Goal: Task Accomplishment & Management: Manage account settings

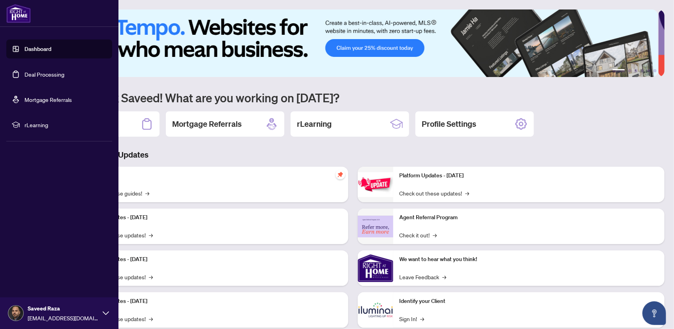
click at [46, 72] on link "Deal Processing" at bounding box center [44, 74] width 40 height 7
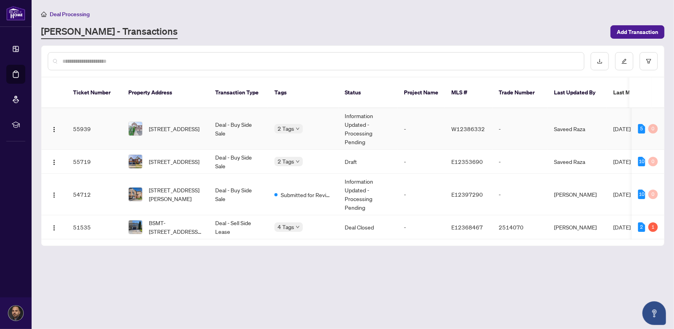
click at [226, 121] on td "Deal - Buy Side Sale" at bounding box center [238, 128] width 59 height 41
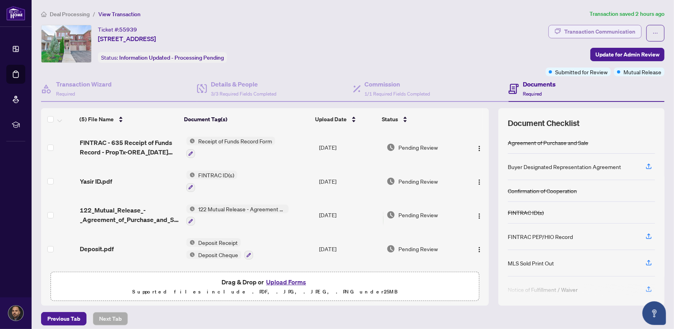
click at [599, 34] on div "Transaction Communication" at bounding box center [600, 31] width 71 height 13
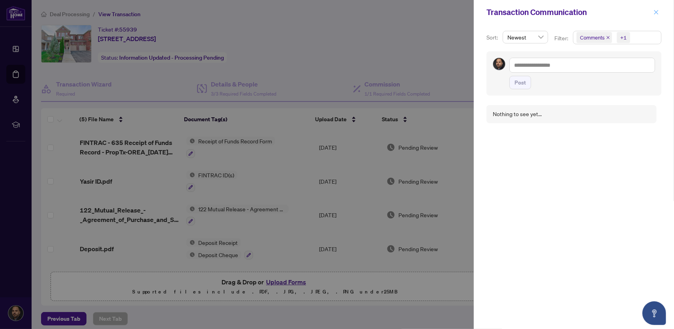
click at [657, 13] on icon "close" at bounding box center [657, 12] width 6 height 6
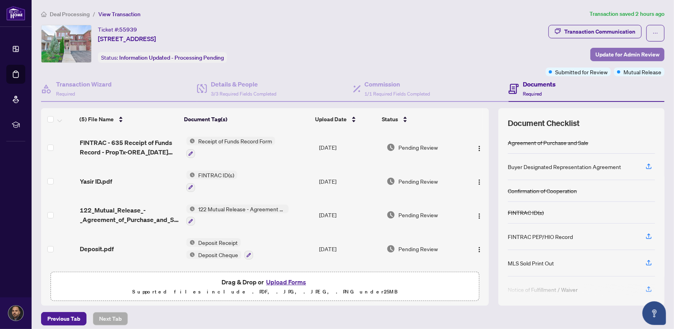
click at [617, 52] on span "Update for Admin Review" at bounding box center [628, 54] width 64 height 13
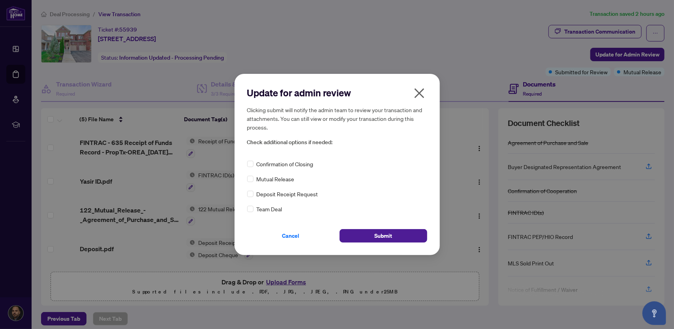
click at [284, 179] on span "Mutual Release" at bounding box center [276, 179] width 38 height 9
click at [230, 181] on div "Update for admin review Clicking submit will notify the admin team to review yo…" at bounding box center [337, 164] width 674 height 329
click at [363, 231] on button "Submit" at bounding box center [384, 235] width 88 height 13
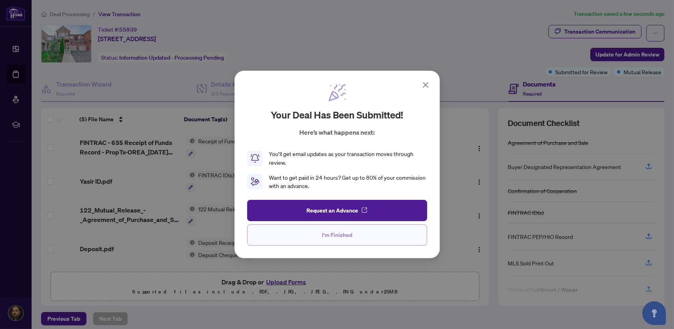
click at [329, 237] on span "I'm Finished" at bounding box center [337, 235] width 30 height 13
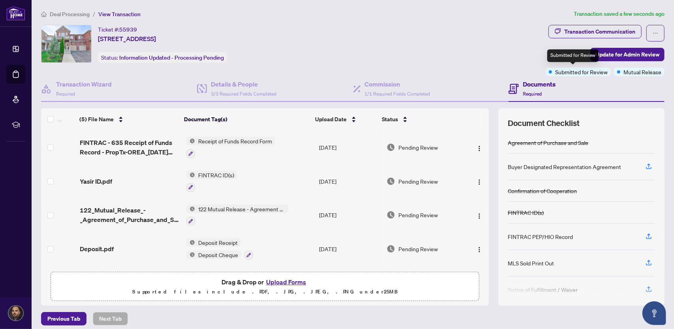
click at [585, 73] on span "Submitted for Review" at bounding box center [581, 72] width 53 height 9
click at [497, 71] on div "Ticket #: 55939 114 Begonia Cres, Brampton, Ontario L7A 0M9, Canada Status: Inf…" at bounding box center [292, 50] width 505 height 51
click at [192, 43] on div "Ticket #: 55939 114 Begonia Cres, Brampton, Ontario L7A 0M9, Canada Status: Inf…" at bounding box center [162, 44] width 129 height 38
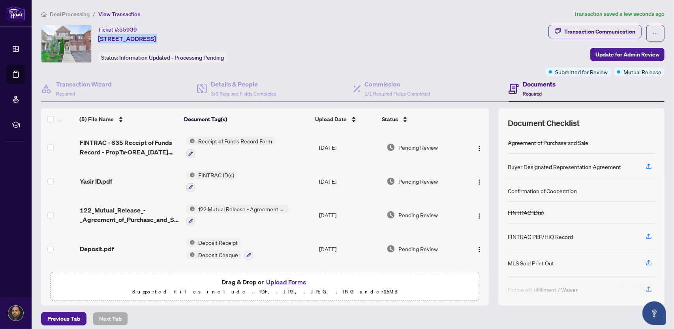
click at [154, 42] on span "[STREET_ADDRESS]" at bounding box center [127, 38] width 58 height 9
drag, startPoint x: 101, startPoint y: 31, endPoint x: 256, endPoint y: 34, distance: 155.3
click at [256, 34] on div "Ticket #: 55939 114 Begonia Cres, Brampton, Ontario L7A 0M9, Canada Status: Inf…" at bounding box center [292, 44] width 502 height 38
copy div "Ticket #: 55939 114 Begonia Cres, Brampton, Ontario L7A 0M9, Canada"
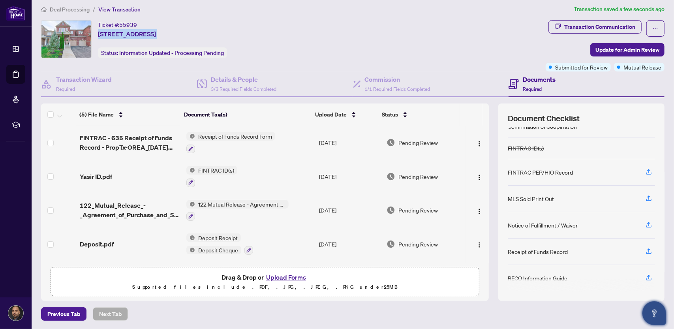
click at [657, 311] on icon "Open asap" at bounding box center [655, 314] width 10 height 10
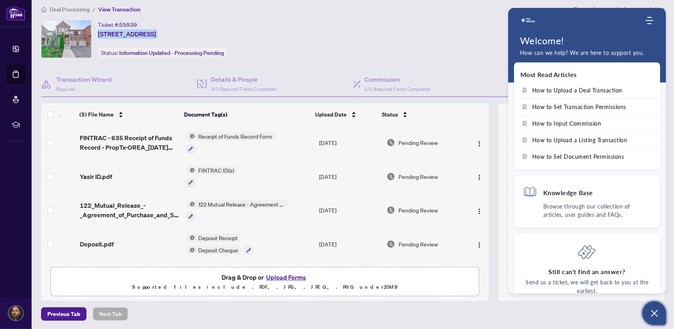
click at [657, 312] on icon "Open asap" at bounding box center [655, 314] width 10 height 10
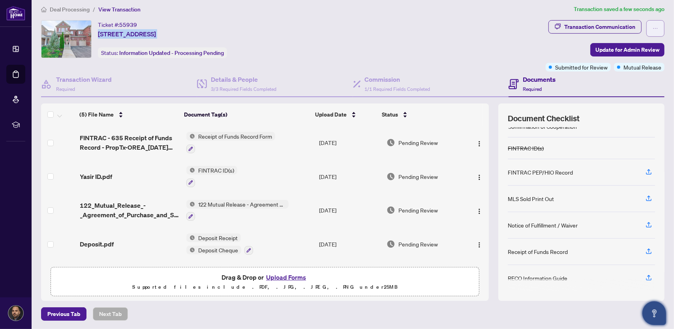
click at [653, 23] on button "button" at bounding box center [656, 28] width 18 height 17
click at [523, 53] on div "Ticket #: 55939 114 Begonia Cres, Brampton, Ontario L7A 0M9, Canada Status: Inf…" at bounding box center [292, 39] width 502 height 38
click at [586, 26] on div "Transaction Communication" at bounding box center [600, 27] width 71 height 13
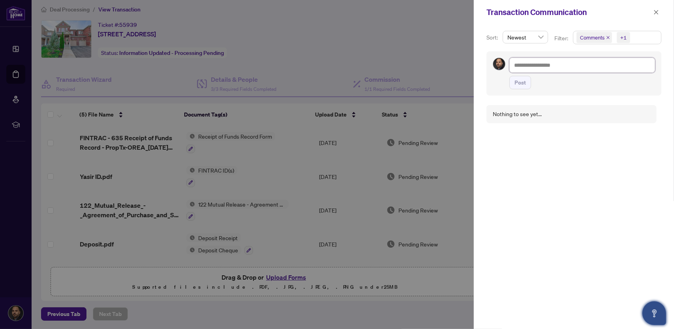
click at [538, 62] on textarea at bounding box center [583, 65] width 146 height 15
drag, startPoint x: 538, startPoint y: 62, endPoint x: 532, endPoint y: 66, distance: 7.1
click at [532, 66] on textarea at bounding box center [583, 65] width 146 height 15
click at [544, 35] on div "Newest" at bounding box center [525, 37] width 45 height 13
click at [658, 12] on icon "close" at bounding box center [657, 12] width 6 height 6
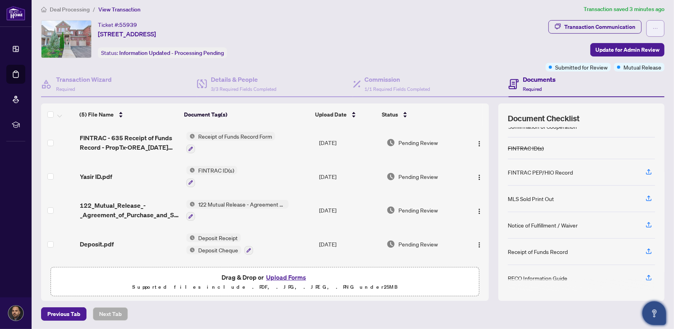
click at [653, 28] on icon "ellipsis" at bounding box center [656, 29] width 6 height 6
click at [590, 23] on div "Transaction Communication" at bounding box center [600, 27] width 71 height 13
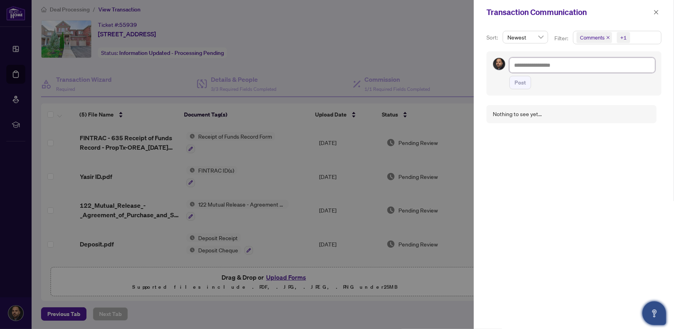
click at [554, 64] on textarea at bounding box center [583, 65] width 146 height 15
paste textarea "**********"
type textarea "**********"
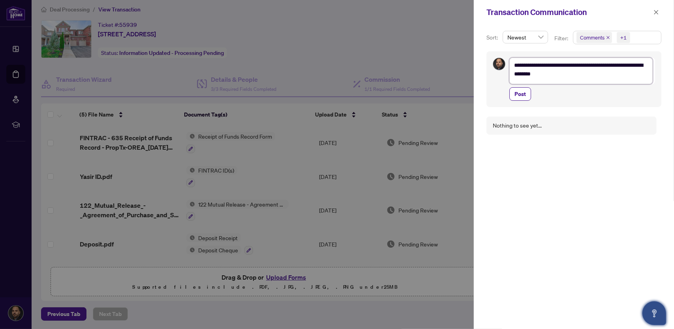
scroll to position [0, 0]
type textarea "**********"
click at [528, 104] on button "Post" at bounding box center [521, 99] width 22 height 13
type textarea "**********"
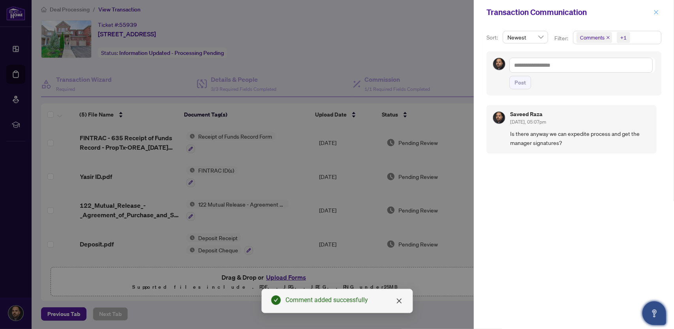
click at [655, 13] on icon "close" at bounding box center [657, 12] width 4 height 4
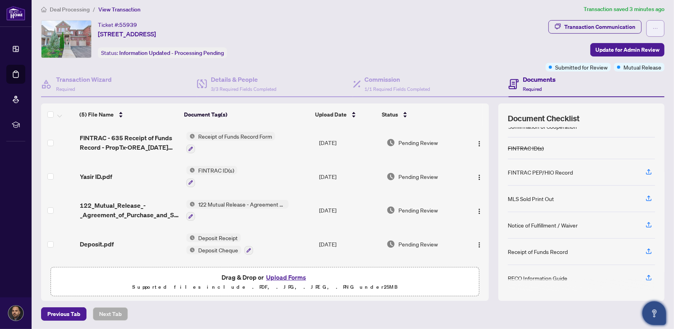
click at [653, 24] on button "button" at bounding box center [656, 28] width 18 height 17
click at [510, 34] on div "Ticket #: 55939 114 Begonia Cres, Brampton, Ontario L7A 0M9, Canada Status: Inf…" at bounding box center [292, 39] width 502 height 38
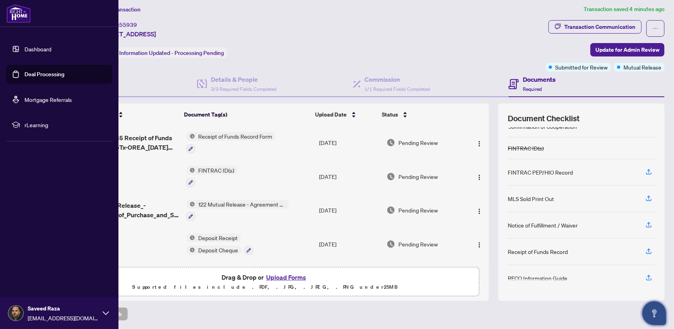
click at [40, 45] on link "Dashboard" at bounding box center [37, 48] width 27 height 7
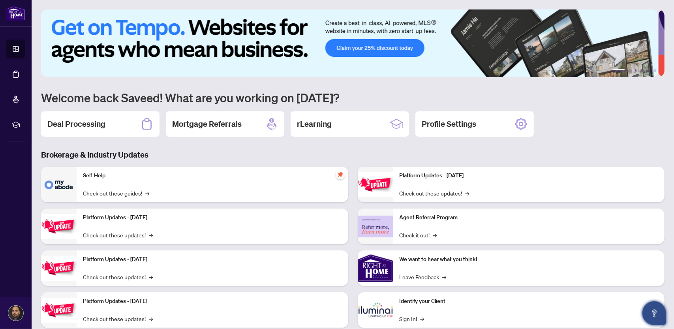
click at [354, 48] on img at bounding box center [349, 43] width 617 height 68
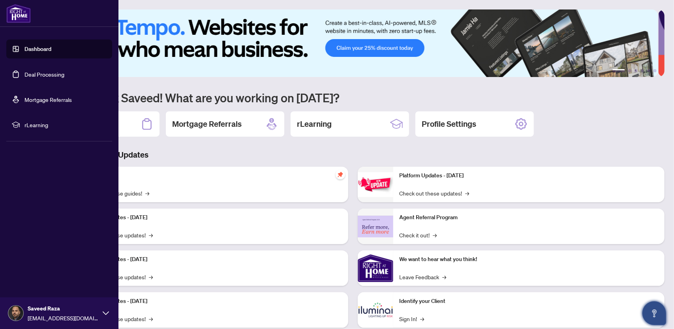
click at [36, 71] on link "Deal Processing" at bounding box center [44, 74] width 40 height 7
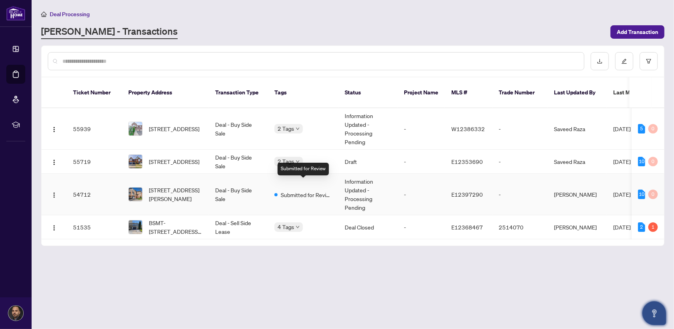
click at [290, 190] on span "Submitted for Review" at bounding box center [306, 194] width 51 height 9
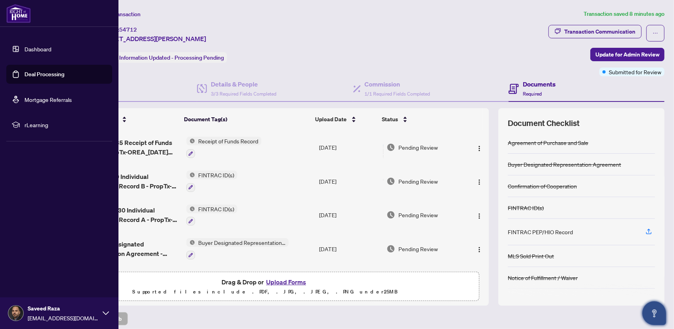
click at [40, 75] on link "Deal Processing" at bounding box center [44, 74] width 40 height 7
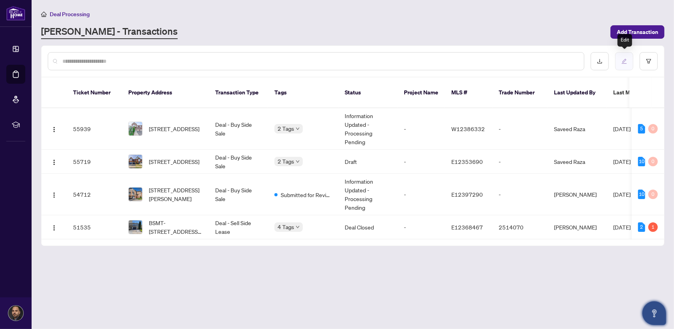
click at [626, 62] on icon "edit" at bounding box center [625, 61] width 6 height 6
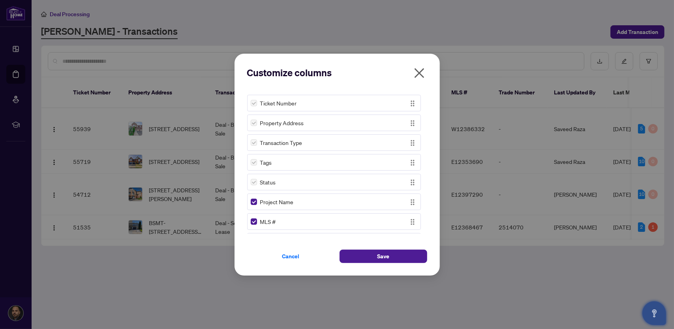
click at [420, 69] on icon "close" at bounding box center [419, 73] width 13 height 13
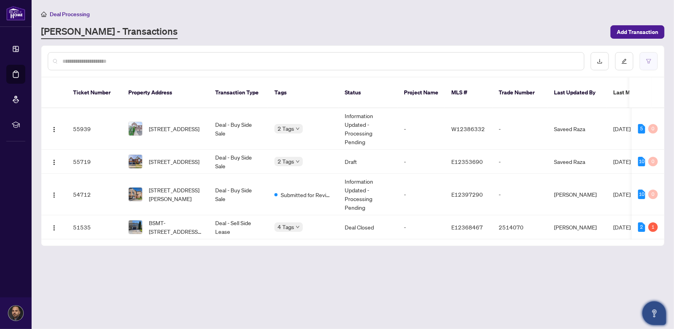
click at [649, 58] on icon "filter" at bounding box center [649, 61] width 6 height 6
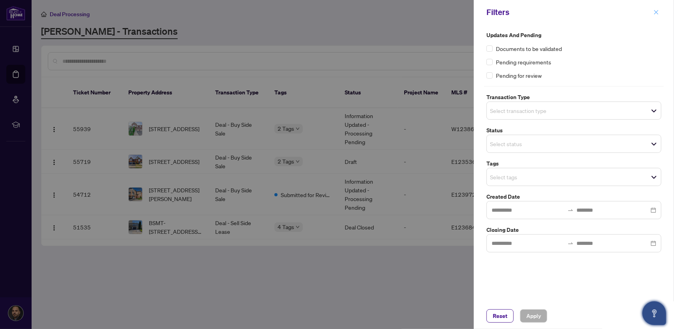
click at [657, 11] on icon "close" at bounding box center [657, 12] width 6 height 6
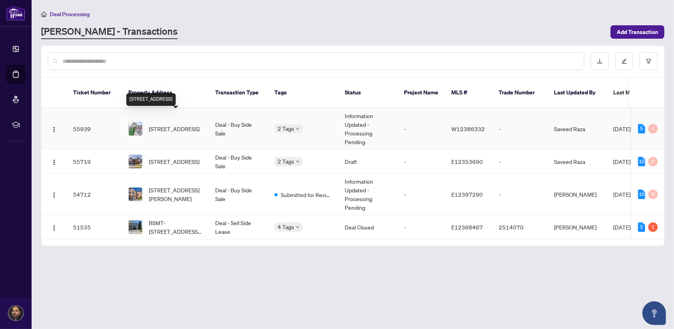
click at [161, 124] on span "[STREET_ADDRESS]" at bounding box center [174, 128] width 51 height 9
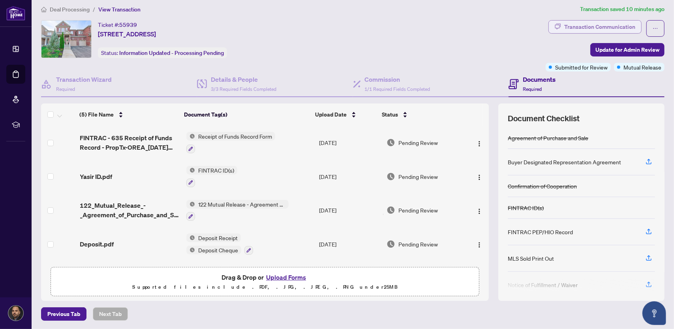
click at [580, 26] on div "Transaction Communication" at bounding box center [600, 27] width 71 height 13
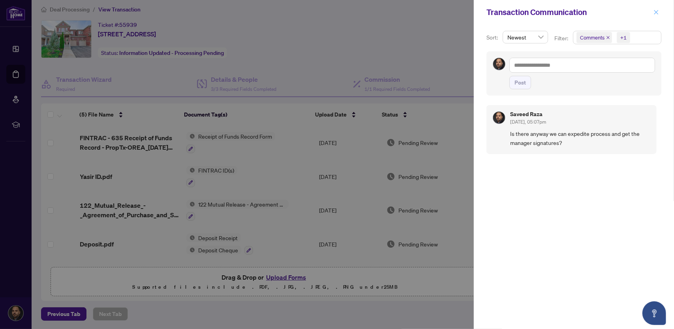
click at [657, 11] on icon "close" at bounding box center [657, 12] width 6 height 6
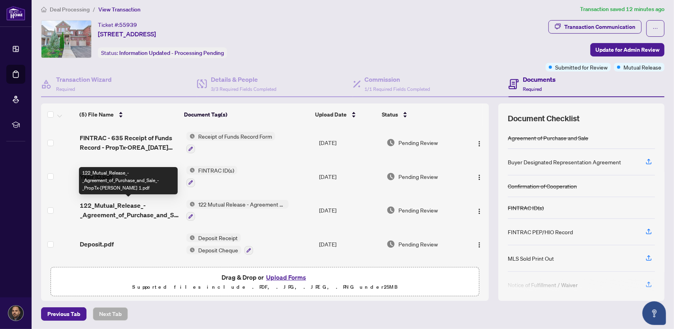
click at [126, 215] on span "122_Mutual_Release_-_Agreement_of_Purchase_and_Sale_-_PropTx-[PERSON_NAME] 1.pdf" at bounding box center [130, 210] width 100 height 19
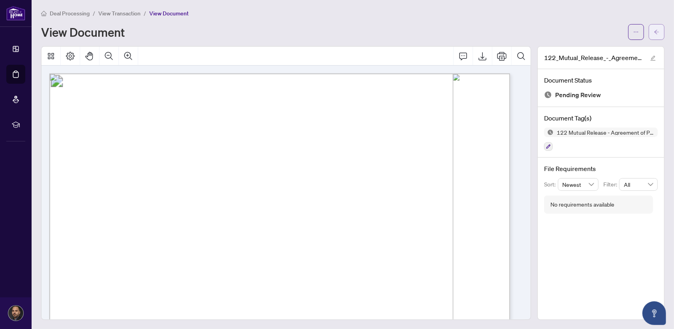
click at [654, 31] on button "button" at bounding box center [657, 32] width 16 height 16
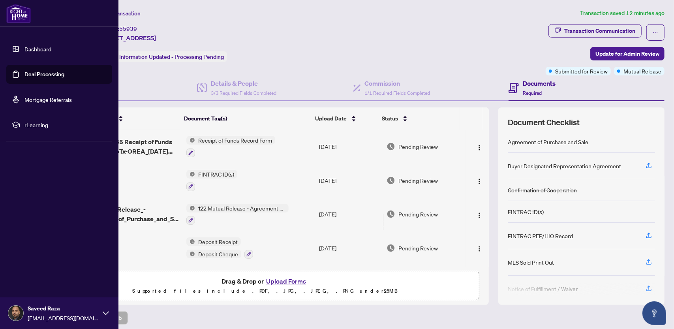
click at [25, 48] on link "Dashboard" at bounding box center [37, 48] width 27 height 7
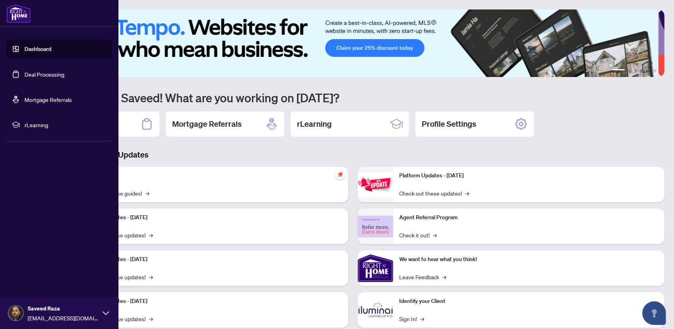
click at [34, 75] on link "Deal Processing" at bounding box center [44, 74] width 40 height 7
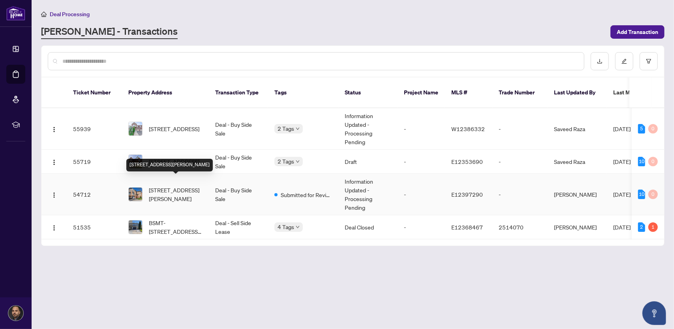
click at [175, 186] on span "[STREET_ADDRESS][PERSON_NAME]" at bounding box center [176, 194] width 54 height 17
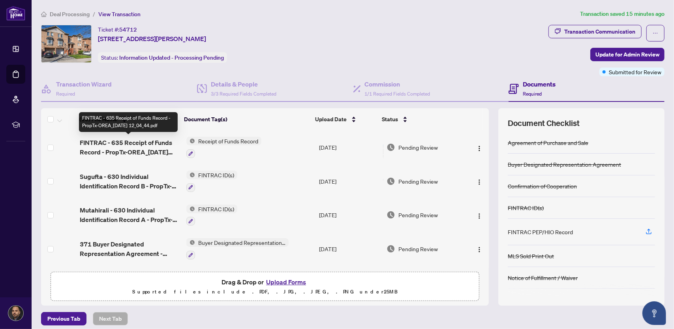
click at [133, 151] on span "FINTRAC - 635 Receipt of Funds Record - PropTx-OREA_[DATE] 12_04_44.pdf" at bounding box center [130, 147] width 100 height 19
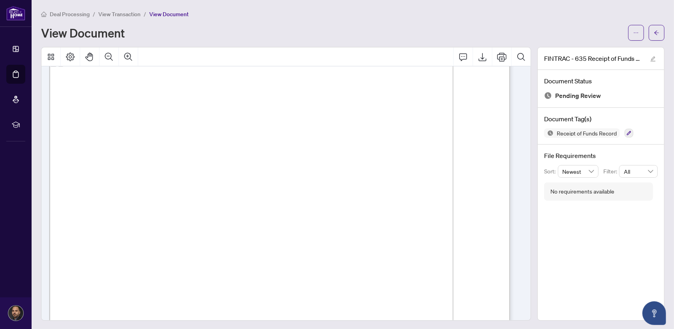
scroll to position [1166, 0]
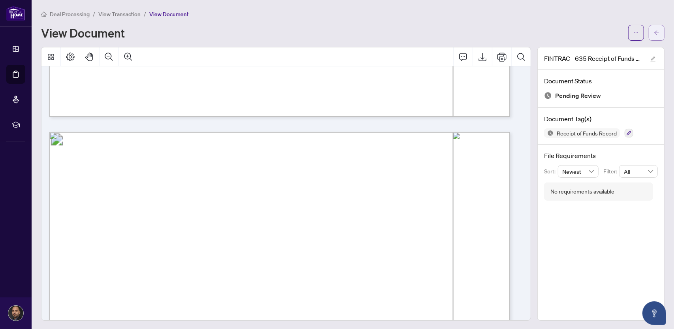
click at [654, 34] on icon "arrow-left" at bounding box center [657, 33] width 6 height 6
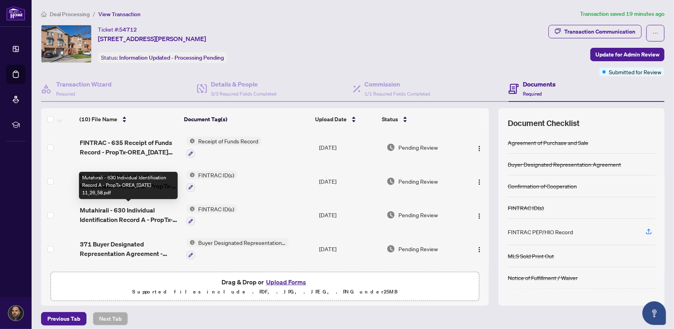
scroll to position [79, 0]
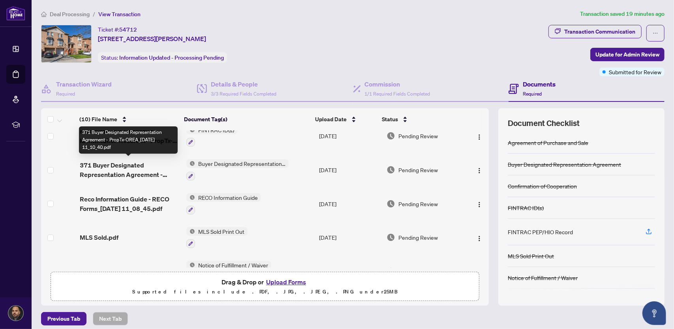
click at [122, 171] on span "371 Buyer Designated Representation Agreement - PropTx-OREA_[DATE] 11_10_40.pdf" at bounding box center [130, 169] width 100 height 19
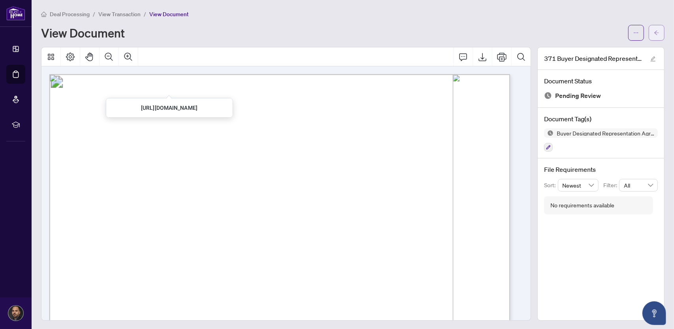
click at [654, 33] on icon "arrow-left" at bounding box center [657, 33] width 6 height 6
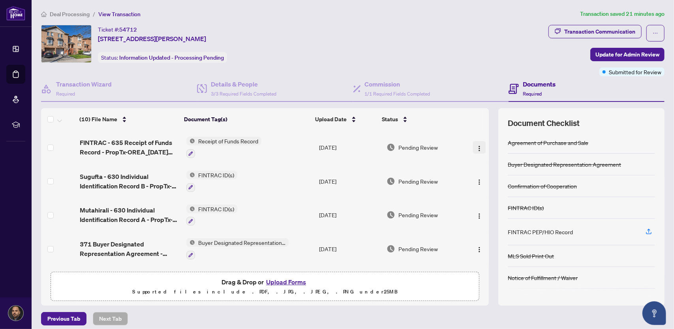
click at [476, 146] on img "button" at bounding box center [479, 148] width 6 height 6
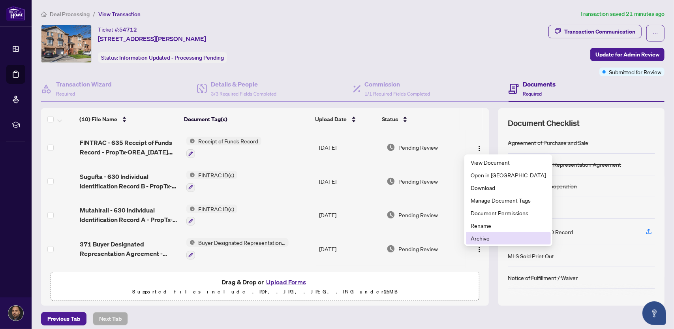
click at [482, 239] on span "Archive" at bounding box center [508, 238] width 75 height 9
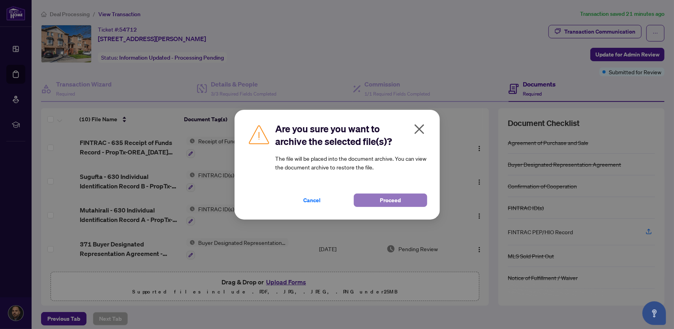
click at [393, 200] on span "Proceed" at bounding box center [390, 200] width 21 height 13
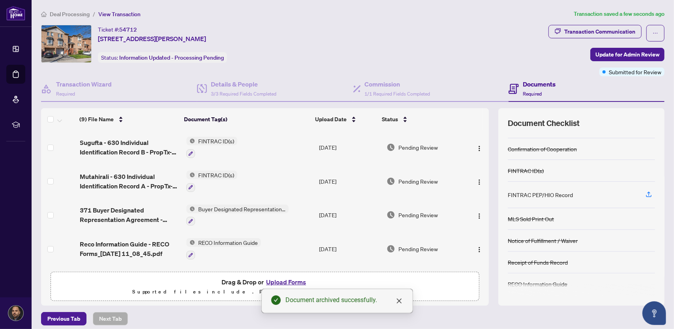
click at [281, 283] on button "Upload Forms" at bounding box center [286, 282] width 45 height 10
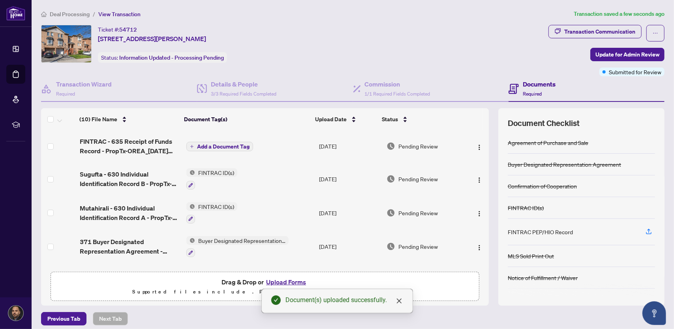
drag, startPoint x: 401, startPoint y: 301, endPoint x: 386, endPoint y: 286, distance: 20.4
click at [401, 301] on icon "close" at bounding box center [399, 301] width 6 height 6
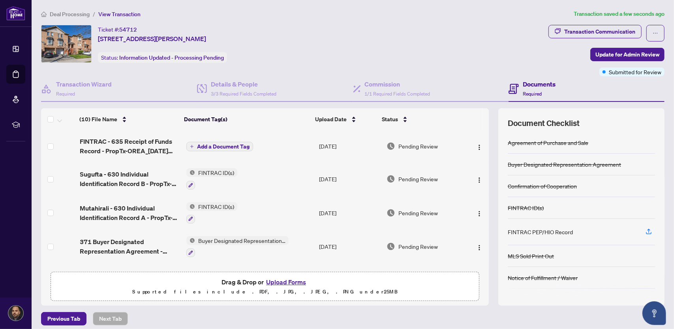
click at [224, 145] on span "Add a Document Tag" at bounding box center [223, 147] width 53 height 6
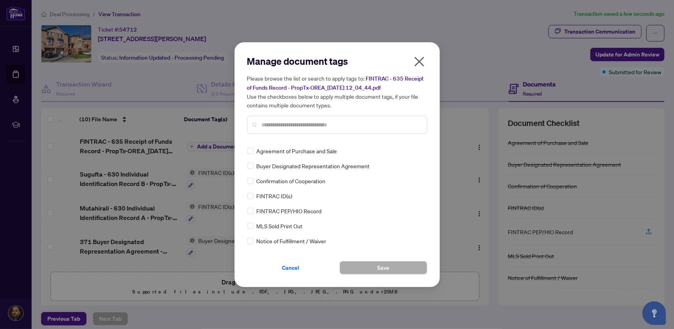
click at [271, 138] on div "Manage document tags Please browse the list or search to apply tags to: FINTRAC…" at bounding box center [337, 97] width 180 height 85
click at [286, 126] on input "text" at bounding box center [341, 124] width 159 height 9
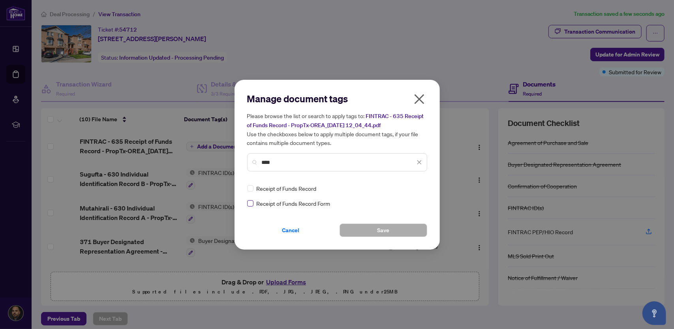
type input "****"
click at [366, 230] on button "Save" at bounding box center [384, 230] width 88 height 13
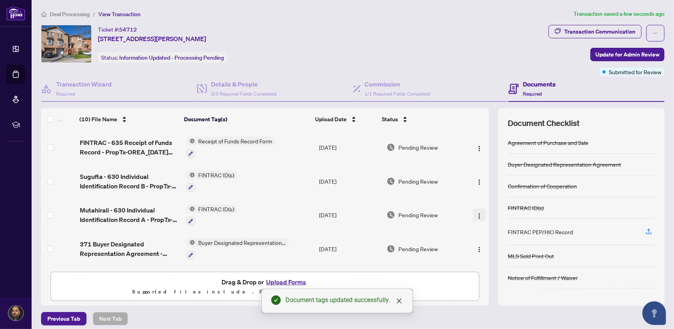
click at [476, 216] on img "button" at bounding box center [479, 216] width 6 height 6
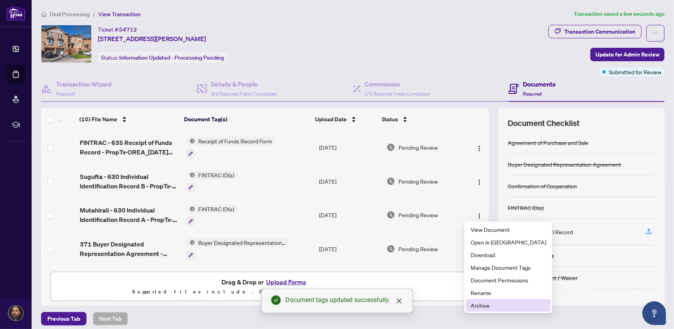
click at [481, 301] on span "Archive" at bounding box center [508, 305] width 75 height 9
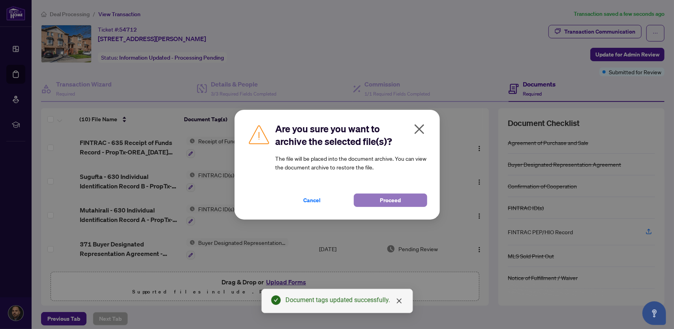
click at [382, 202] on span "Proceed" at bounding box center [390, 200] width 21 height 13
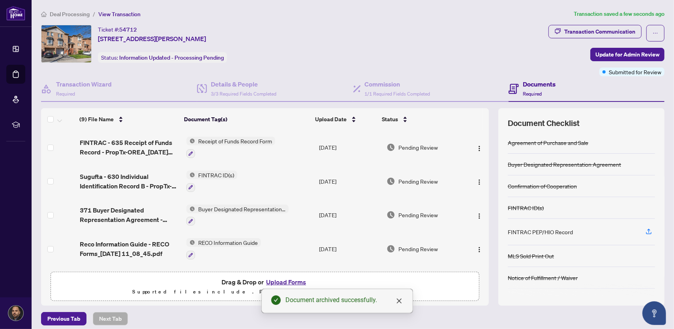
click at [275, 280] on button "Upload Forms" at bounding box center [286, 282] width 45 height 10
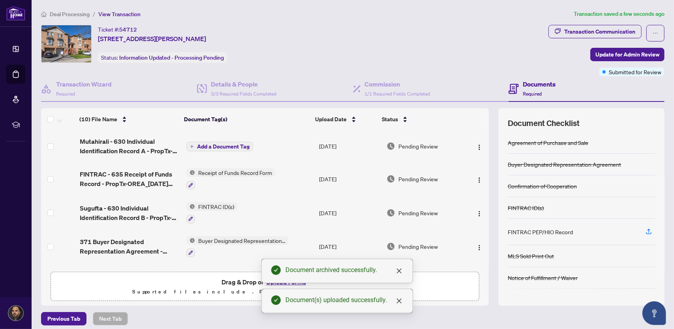
click at [216, 148] on span "Add a Document Tag" at bounding box center [223, 147] width 53 height 6
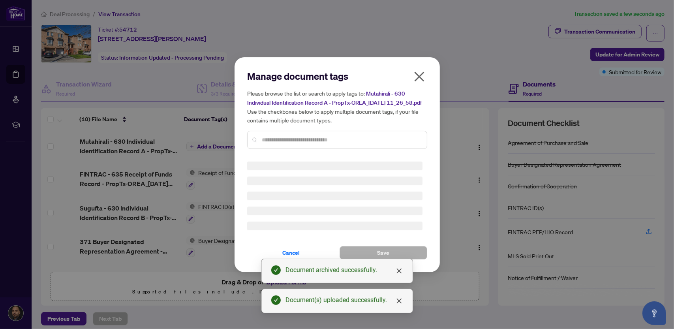
click at [273, 138] on div "Manage document tags Please browse the list or search to apply tags to: Mutahir…" at bounding box center [337, 112] width 180 height 85
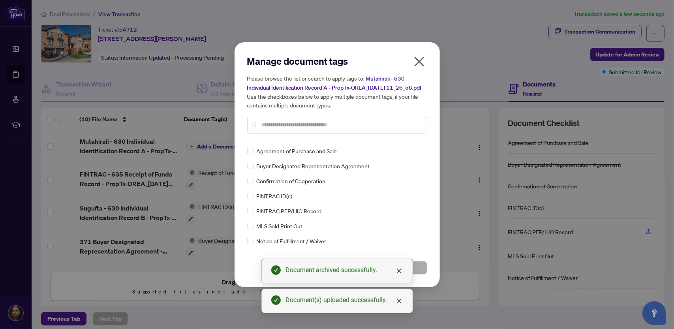
click at [272, 140] on div "Manage document tags Please browse the list or search to apply tags to: Mutahir…" at bounding box center [337, 97] width 180 height 85
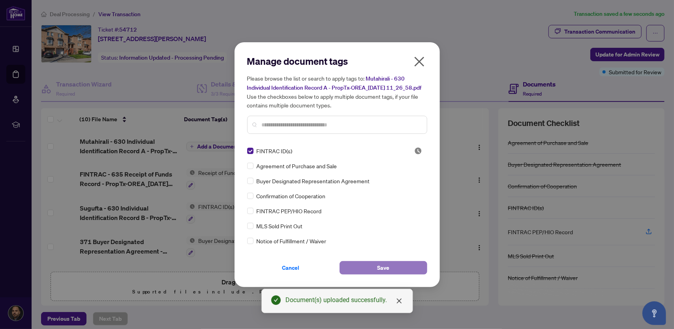
click at [379, 271] on span "Save" at bounding box center [383, 268] width 12 height 13
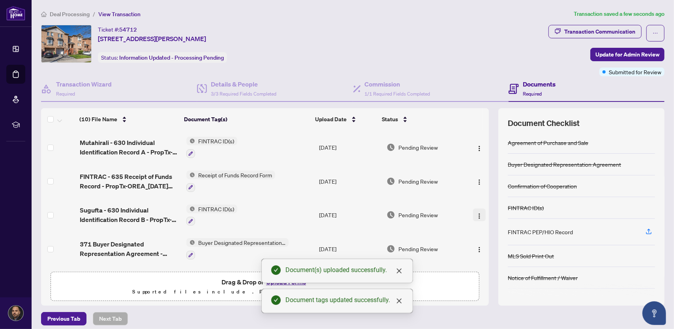
click at [476, 215] on img "button" at bounding box center [479, 216] width 6 height 6
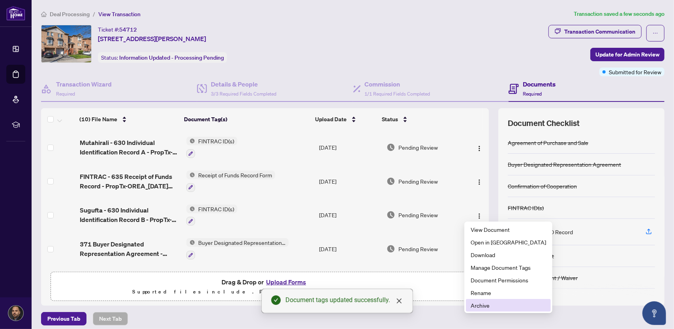
click at [488, 305] on span "Archive" at bounding box center [508, 305] width 75 height 9
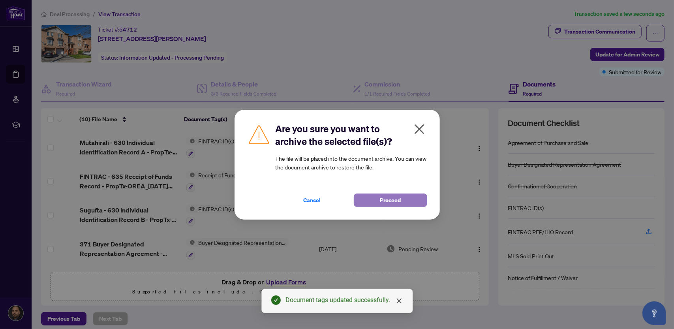
click at [390, 200] on span "Proceed" at bounding box center [390, 200] width 21 height 13
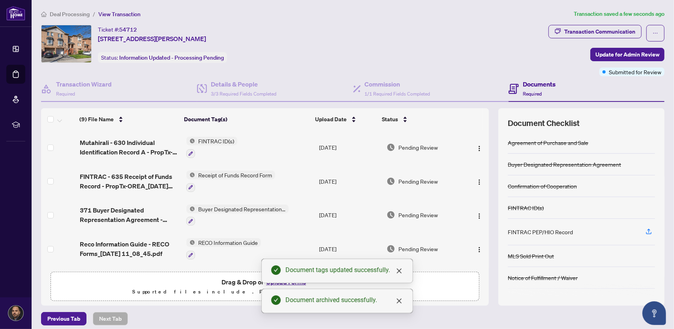
click at [265, 283] on div "Document tags updated successfully." at bounding box center [338, 271] width 152 height 24
click at [269, 283] on div "Document tags updated successfully." at bounding box center [338, 271] width 152 height 24
click at [400, 270] on icon "close" at bounding box center [399, 271] width 6 height 6
click at [400, 304] on icon "close" at bounding box center [399, 301] width 6 height 6
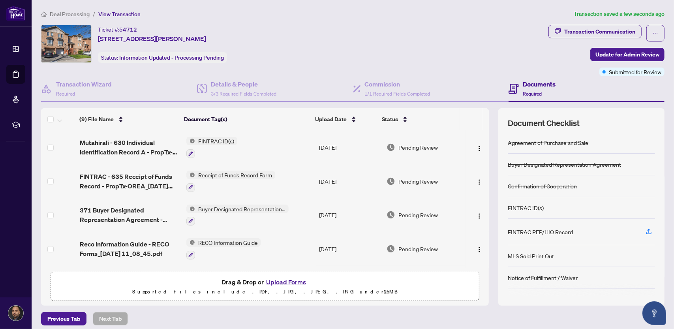
click at [290, 282] on button "Upload Forms" at bounding box center [286, 282] width 45 height 10
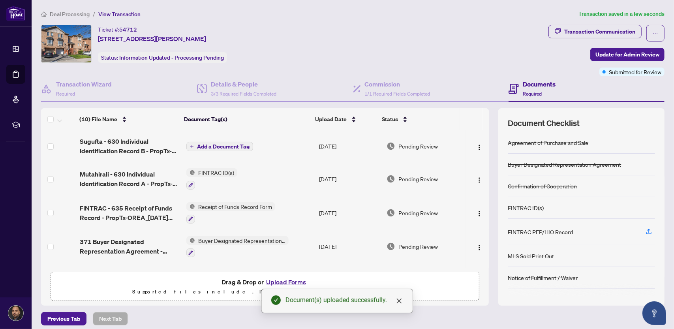
click at [198, 147] on span "Add a Document Tag" at bounding box center [223, 147] width 53 height 6
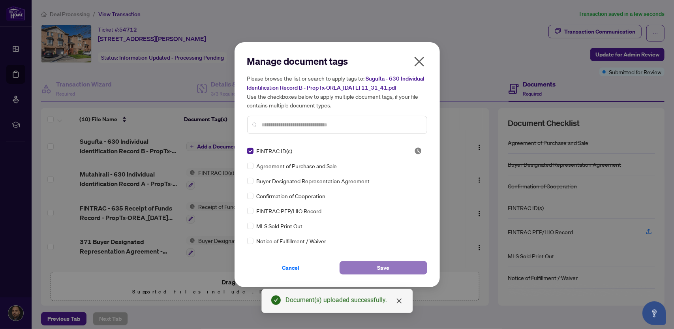
click at [375, 270] on button "Save" at bounding box center [384, 267] width 88 height 13
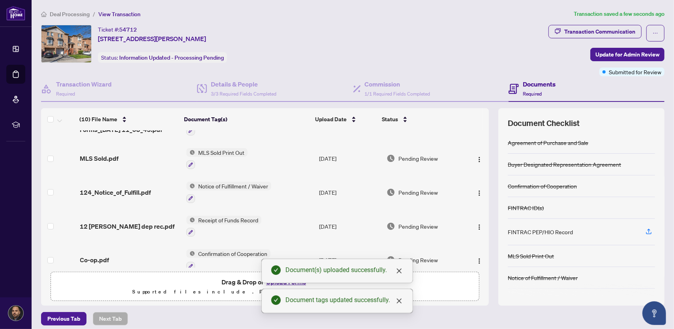
scroll to position [201, 0]
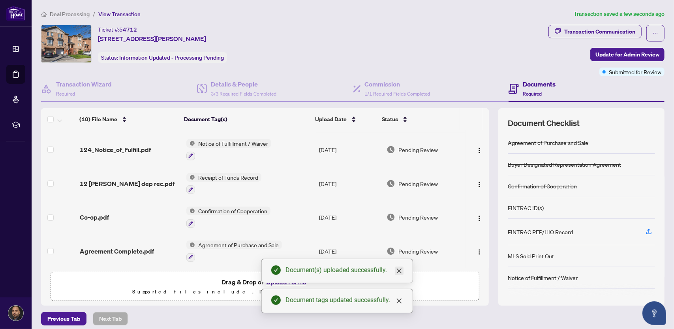
click at [399, 273] on icon "close" at bounding box center [399, 271] width 6 height 6
click at [401, 303] on icon "close" at bounding box center [399, 301] width 5 height 5
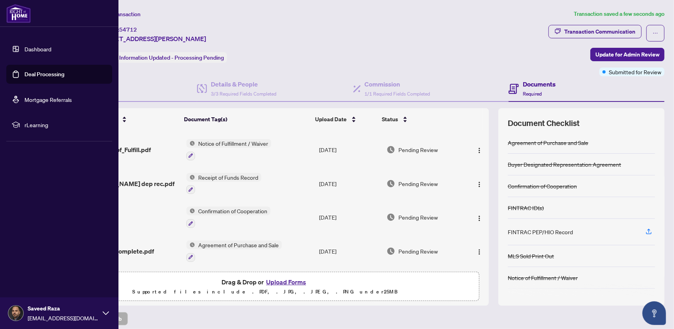
click at [27, 47] on link "Dashboard" at bounding box center [37, 48] width 27 height 7
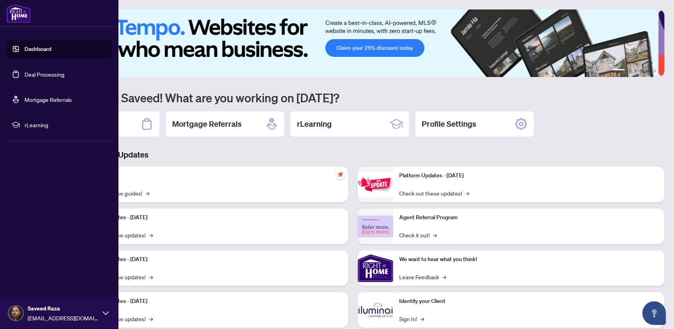
click at [34, 71] on link "Deal Processing" at bounding box center [44, 74] width 40 height 7
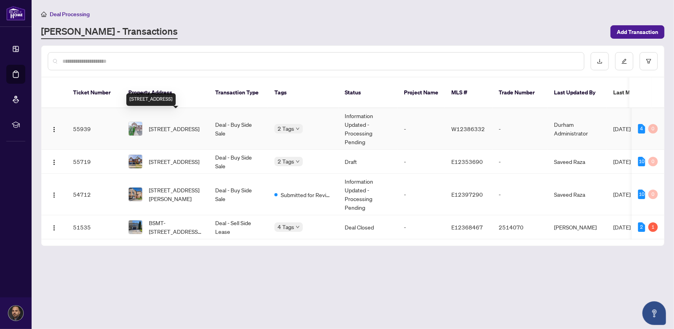
click at [170, 124] on span "[STREET_ADDRESS]" at bounding box center [174, 128] width 51 height 9
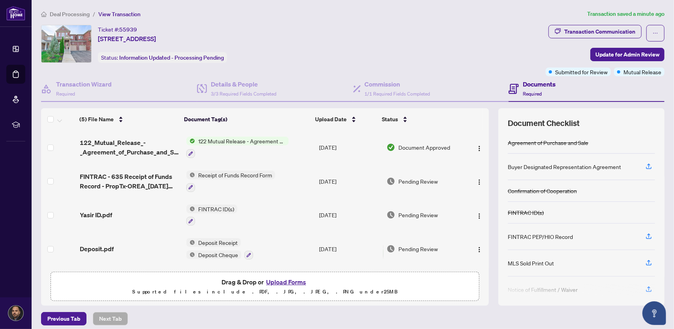
click at [234, 140] on span "122 Mutual Release - Agreement of Purchase and Sale" at bounding box center [242, 141] width 94 height 9
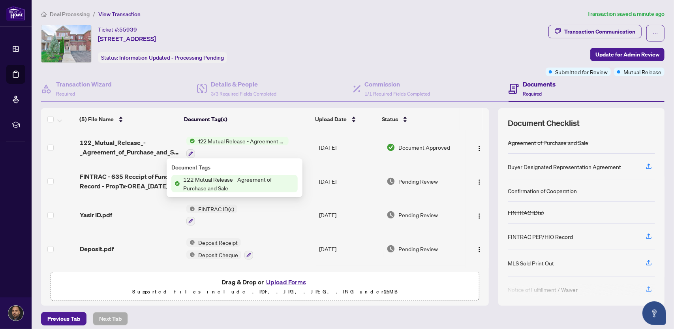
click at [216, 180] on span "122 Mutual Release - Agreement of Purchase and Sale" at bounding box center [239, 183] width 118 height 17
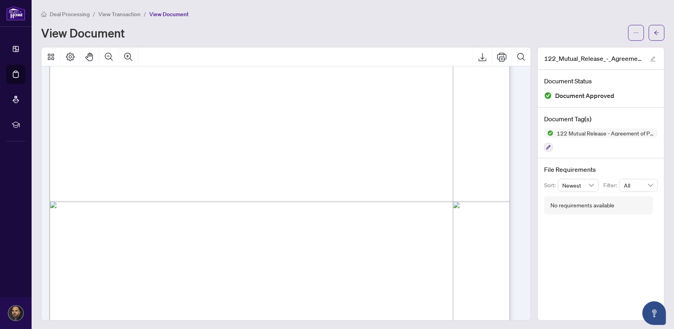
scroll to position [358, 0]
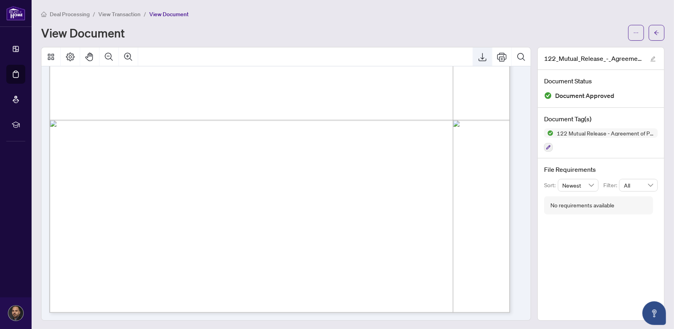
click at [478, 57] on icon "Export" at bounding box center [482, 56] width 9 height 9
click at [439, 20] on div "Deal Processing / View Transaction / View Document View Document" at bounding box center [353, 24] width 624 height 31
click at [654, 34] on icon "arrow-left" at bounding box center [657, 33] width 6 height 6
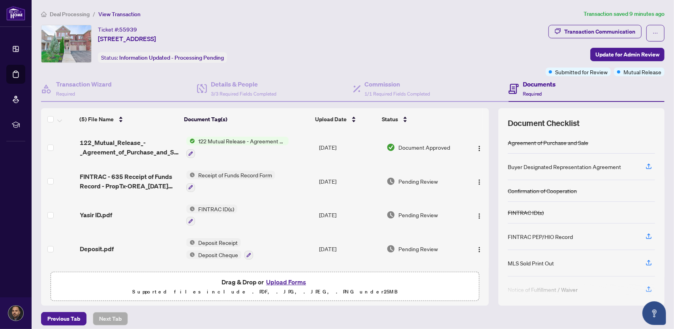
click at [72, 13] on span "Deal Processing" at bounding box center [70, 14] width 40 height 7
click at [590, 33] on div "Transaction Communication" at bounding box center [600, 31] width 71 height 13
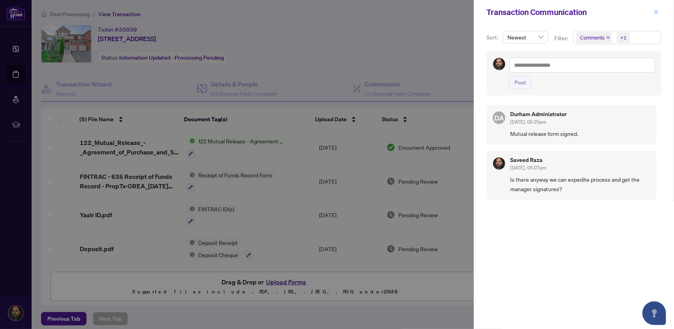
click at [657, 10] on icon "close" at bounding box center [657, 12] width 6 height 6
